Goal: Task Accomplishment & Management: Manage account settings

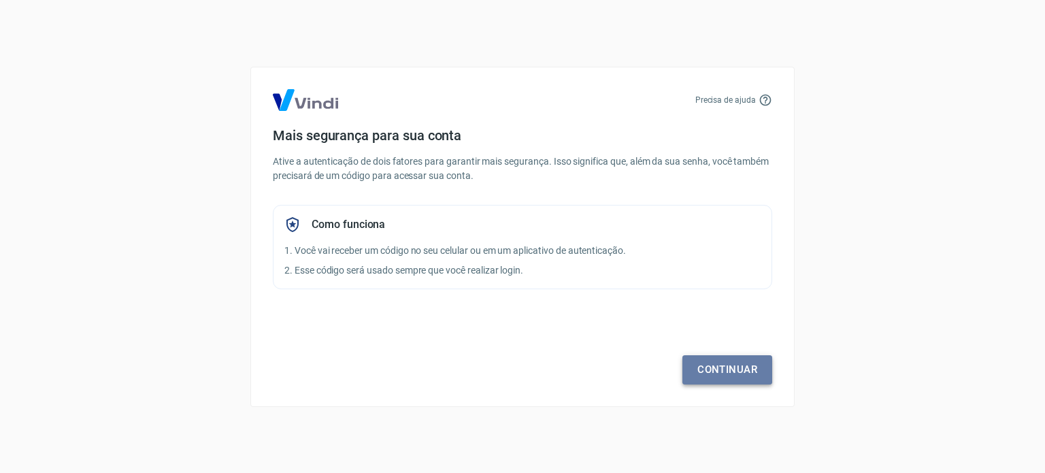
click at [727, 363] on link "Continuar" at bounding box center [728, 369] width 90 height 29
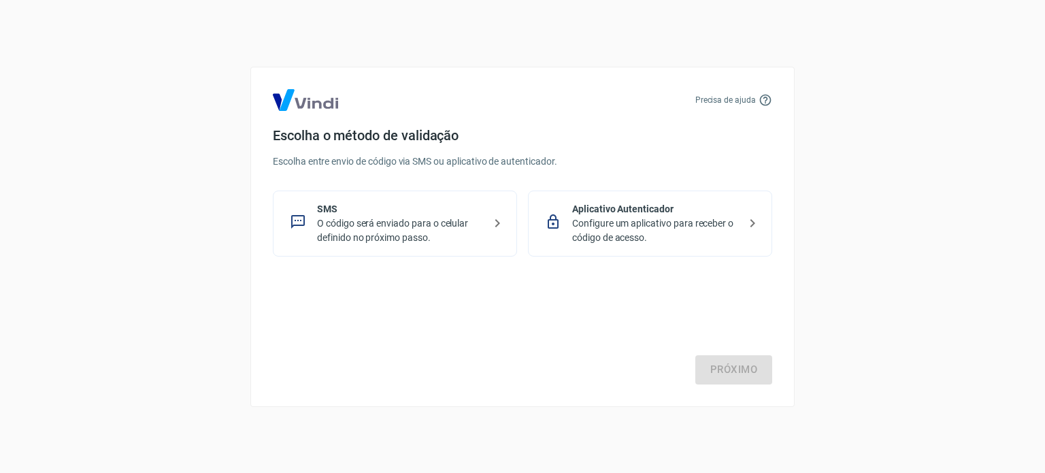
click at [433, 221] on p "O código será enviado para o celular definido no próximo passo." at bounding box center [400, 230] width 167 height 29
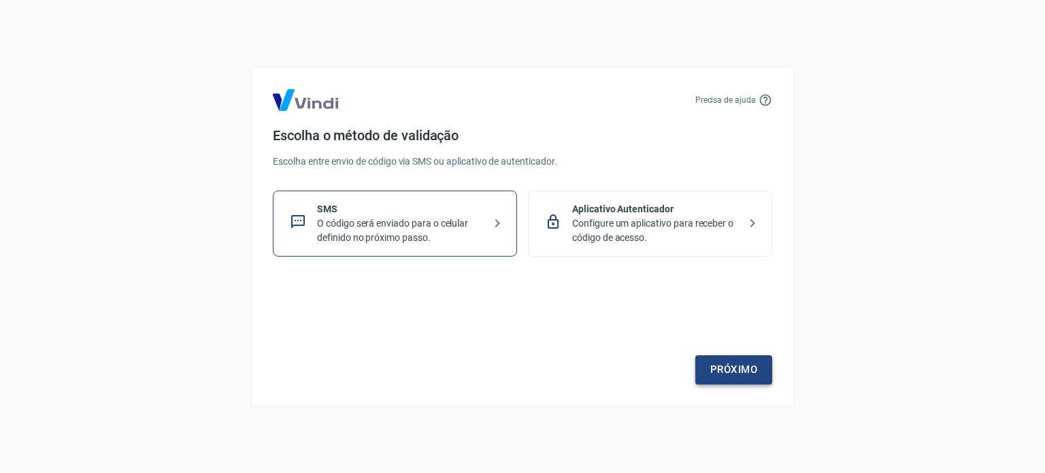
click at [744, 370] on link "Próximo" at bounding box center [734, 369] width 77 height 29
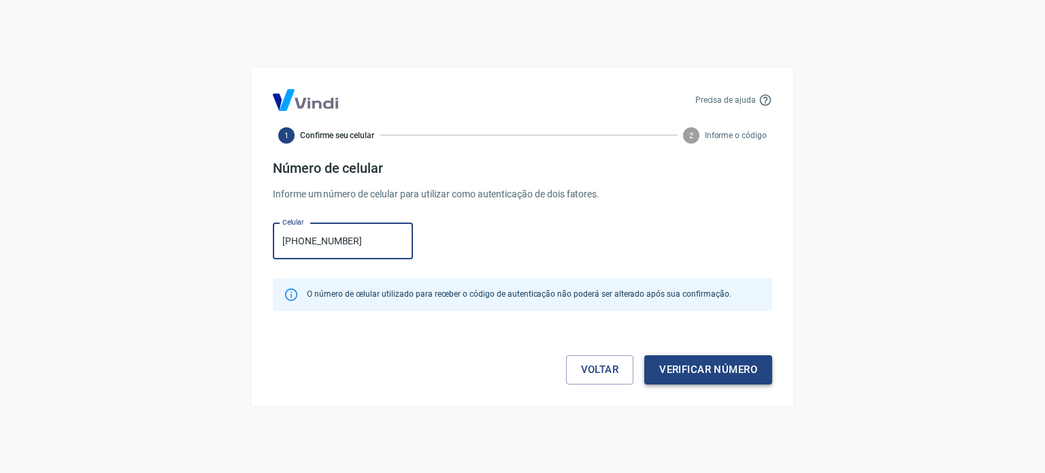
type input "[PHONE_NUMBER]"
click at [715, 366] on button "Verificar número" at bounding box center [709, 369] width 128 height 29
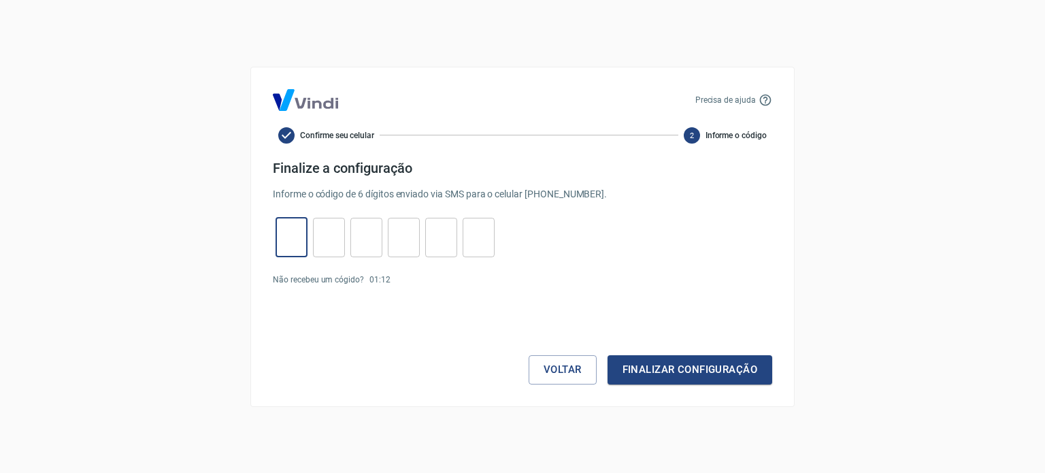
click at [291, 235] on input "tel" at bounding box center [292, 237] width 32 height 29
type input "8"
type input "7"
type input "0"
type input "4"
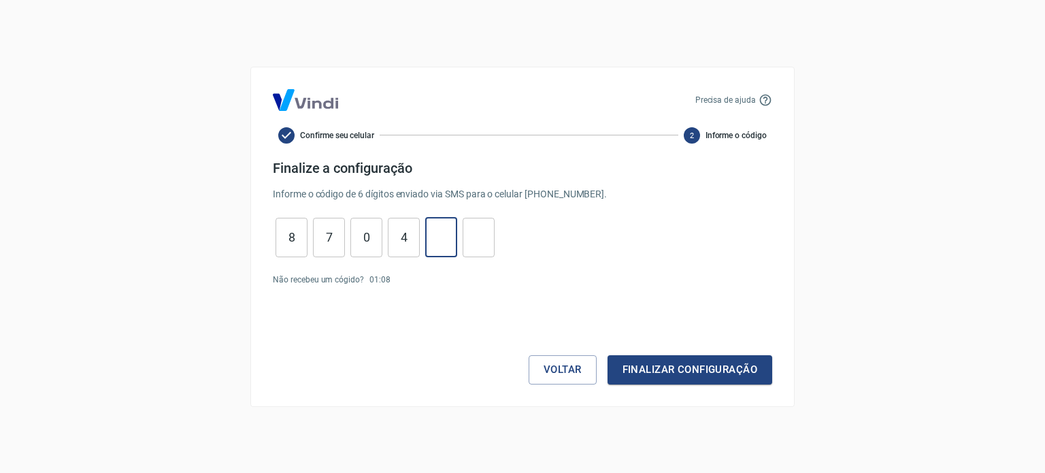
type input "7"
type input "1"
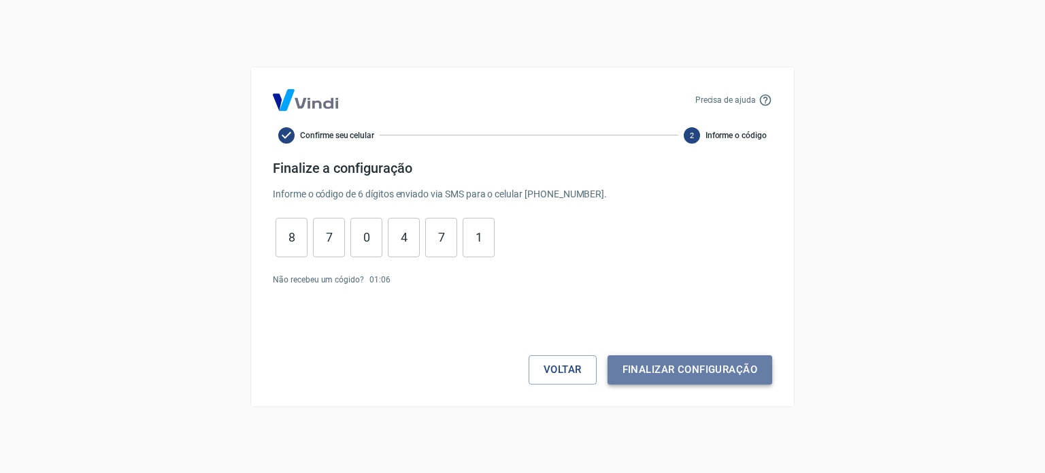
click at [725, 370] on button "Finalizar configuração" at bounding box center [690, 369] width 165 height 29
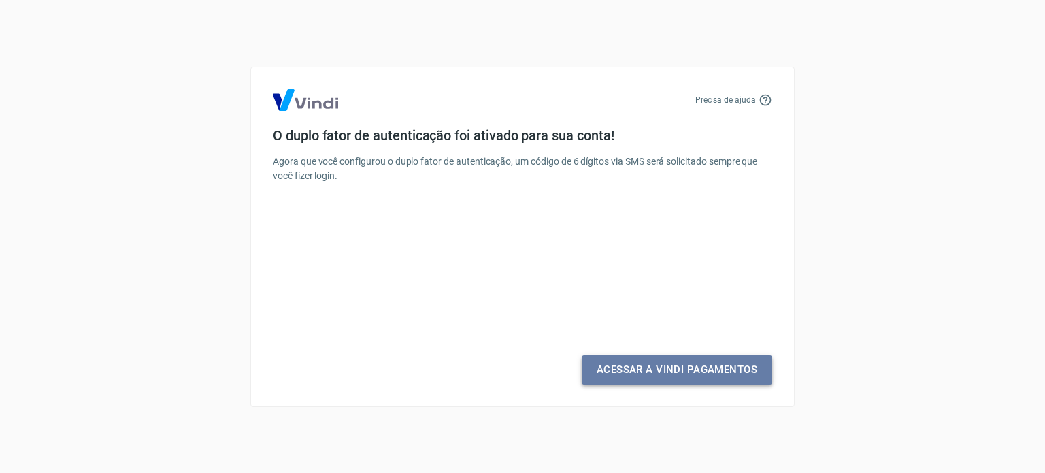
click at [672, 367] on link "Acessar a Vindi Pagamentos" at bounding box center [677, 369] width 191 height 29
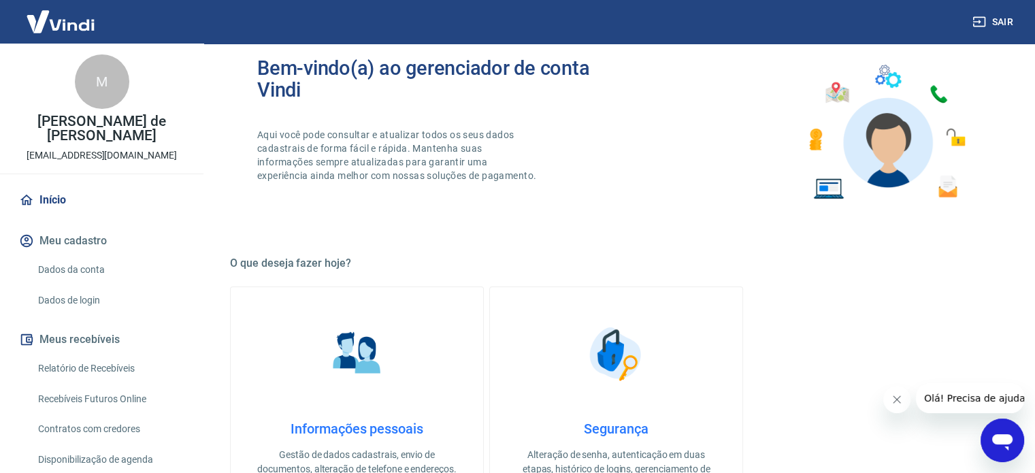
scroll to position [191, 0]
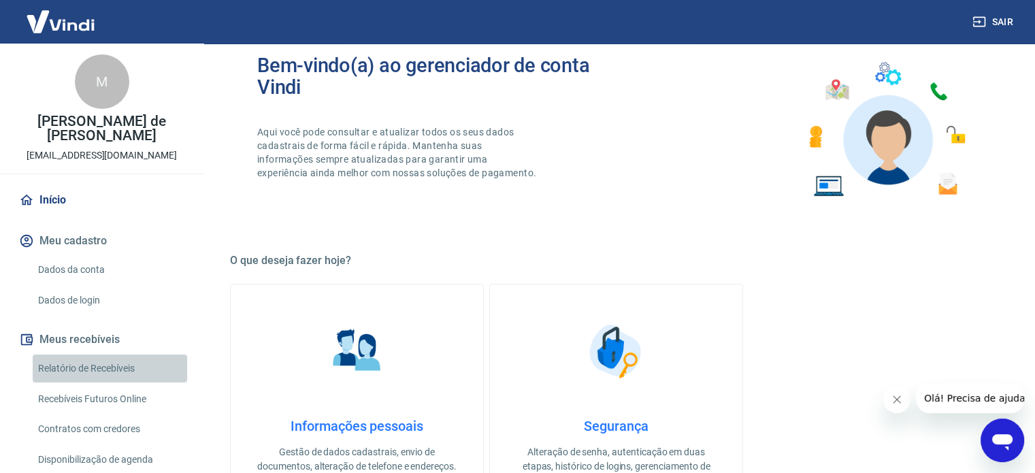
click at [112, 376] on link "Relatório de Recebíveis" at bounding box center [110, 369] width 154 height 28
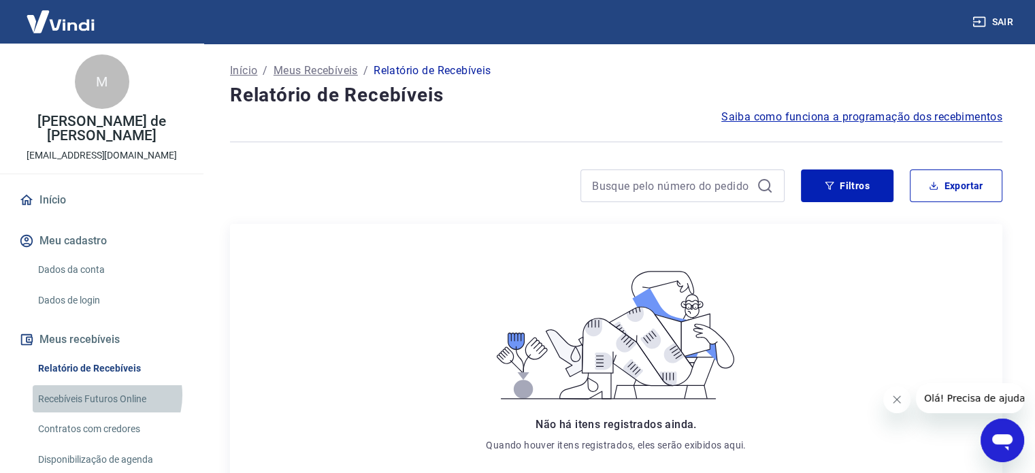
click at [106, 395] on link "Recebíveis Futuros Online" at bounding box center [110, 399] width 154 height 28
click at [928, 117] on span "Saiba como funciona a programação dos recebimentos" at bounding box center [861, 117] width 281 height 16
